Goal: Navigation & Orientation: Find specific page/section

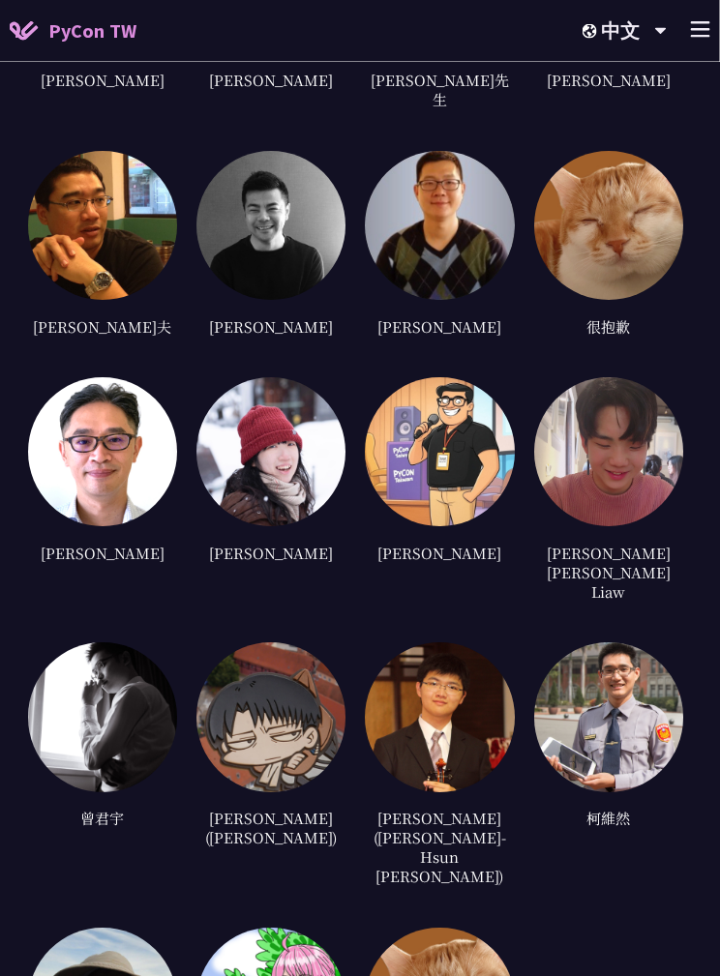
scroll to position [8940, 5]
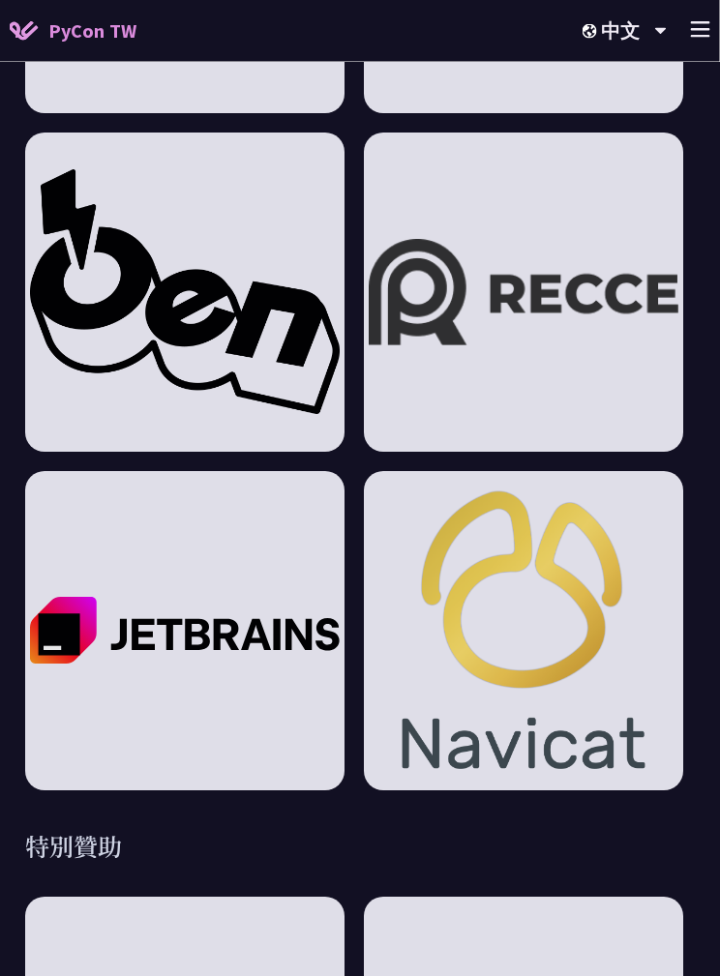
click at [703, 34] on icon at bounding box center [700, 29] width 19 height 16
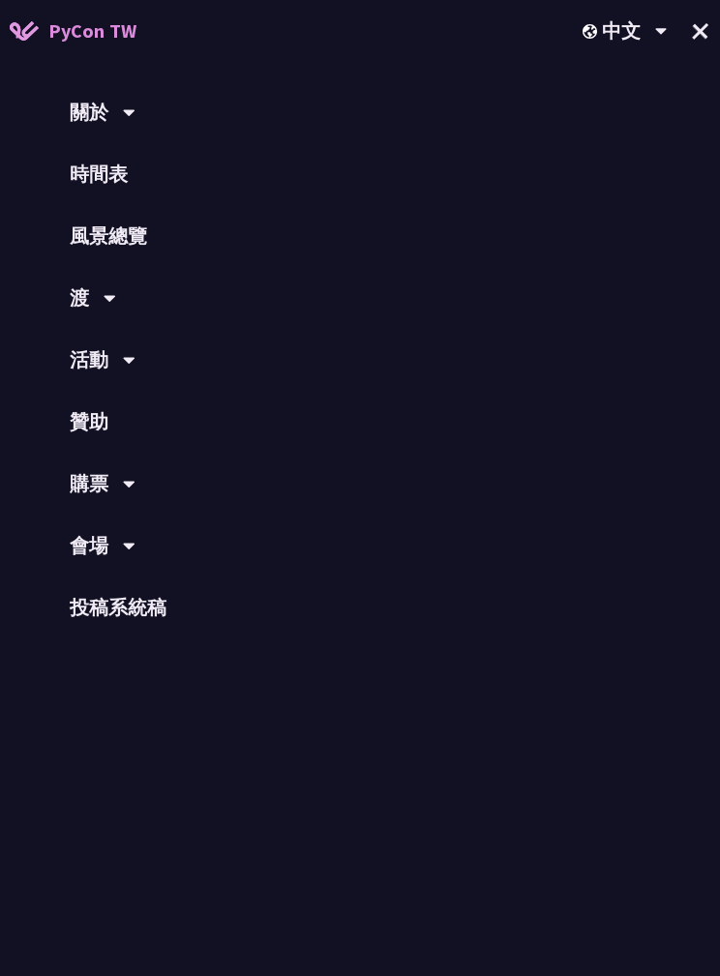
click at [127, 193] on link "時間表" at bounding box center [360, 174] width 720 height 62
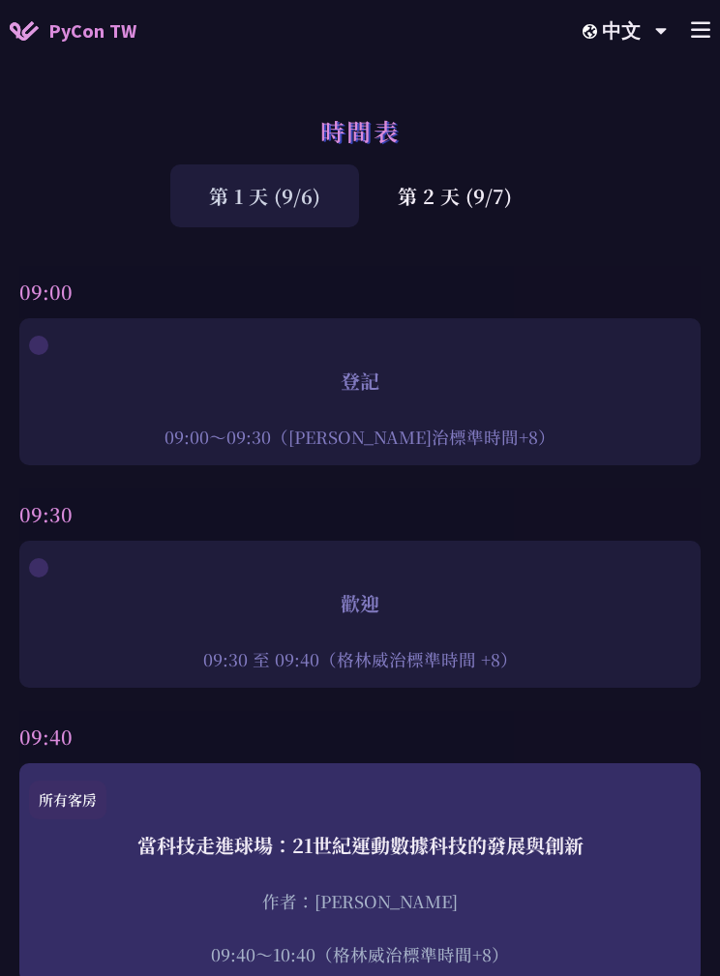
click at [708, 15] on div "中文 EN 中文 +" at bounding box center [634, 31] width 153 height 62
click at [705, 30] on line at bounding box center [700, 30] width 17 height 0
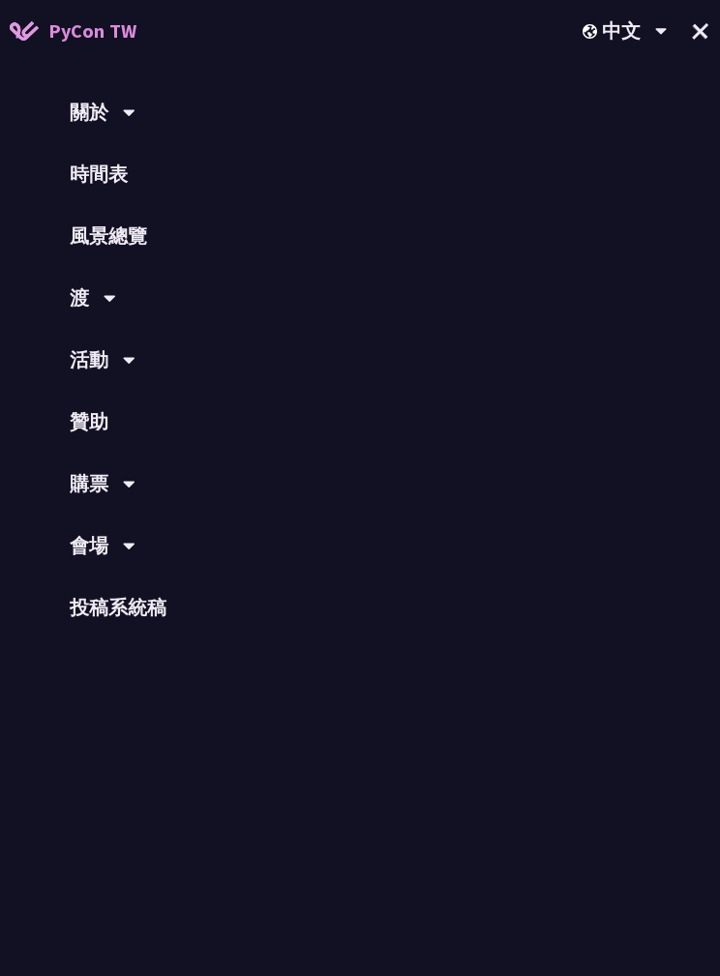
click at [120, 361] on div "活動" at bounding box center [360, 360] width 720 height 62
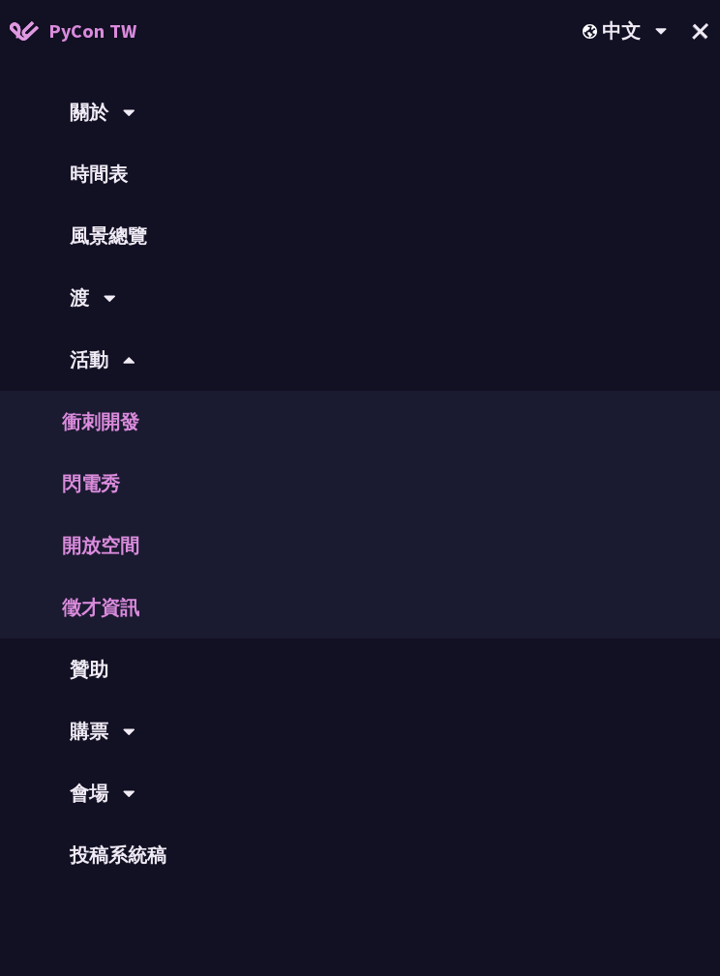
click at [116, 423] on font "衝刺開發" at bounding box center [100, 421] width 77 height 24
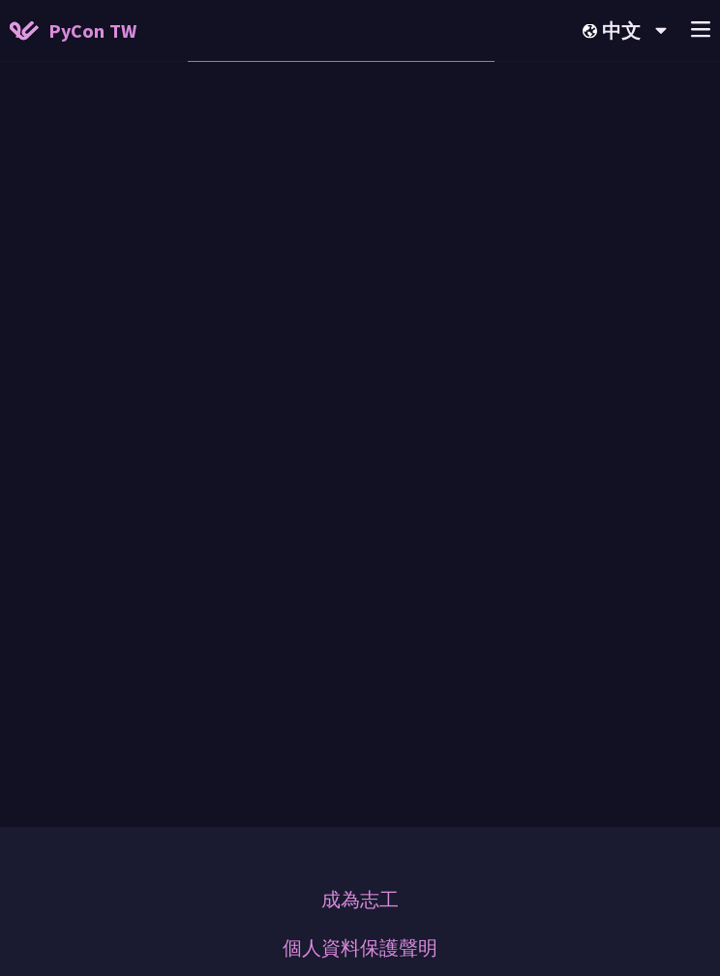
scroll to position [584, 0]
